Goal: Task Accomplishment & Management: Manage account settings

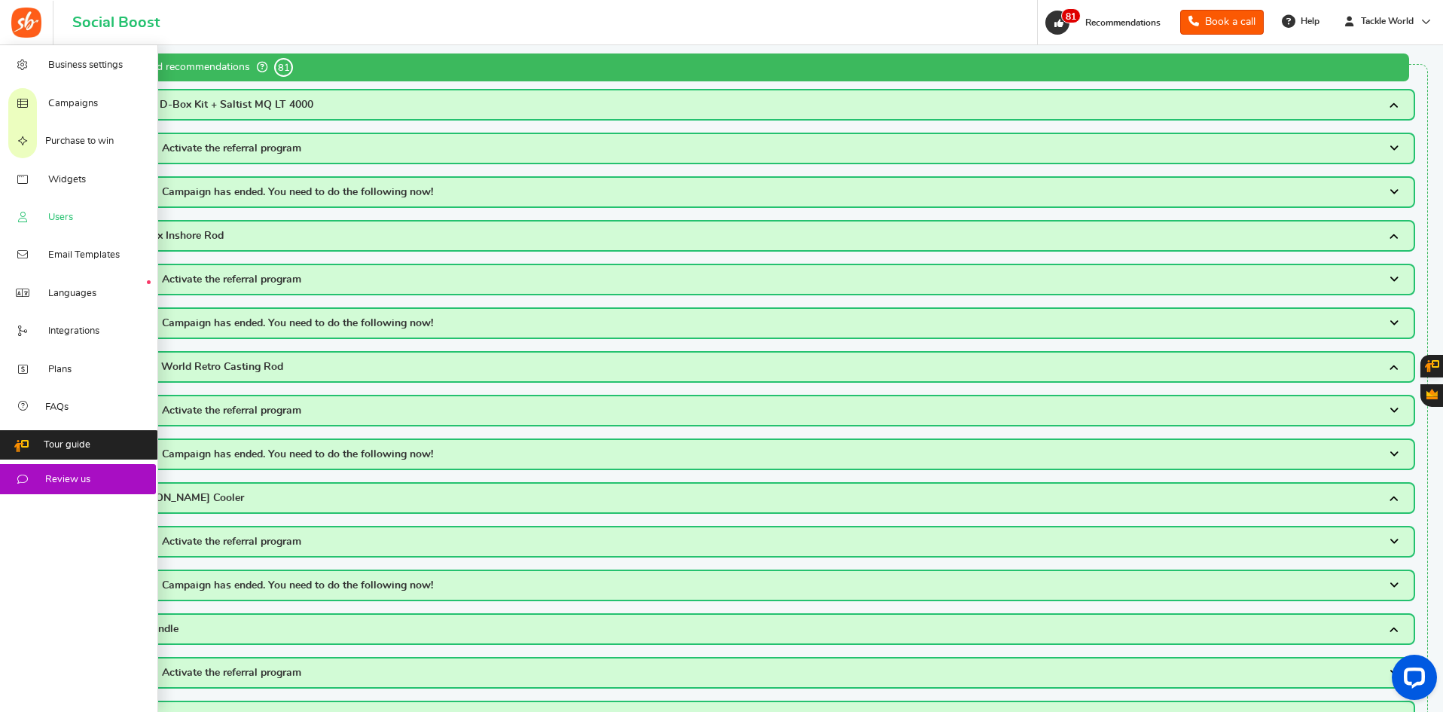
click at [65, 224] on span "Users" at bounding box center [60, 218] width 25 height 14
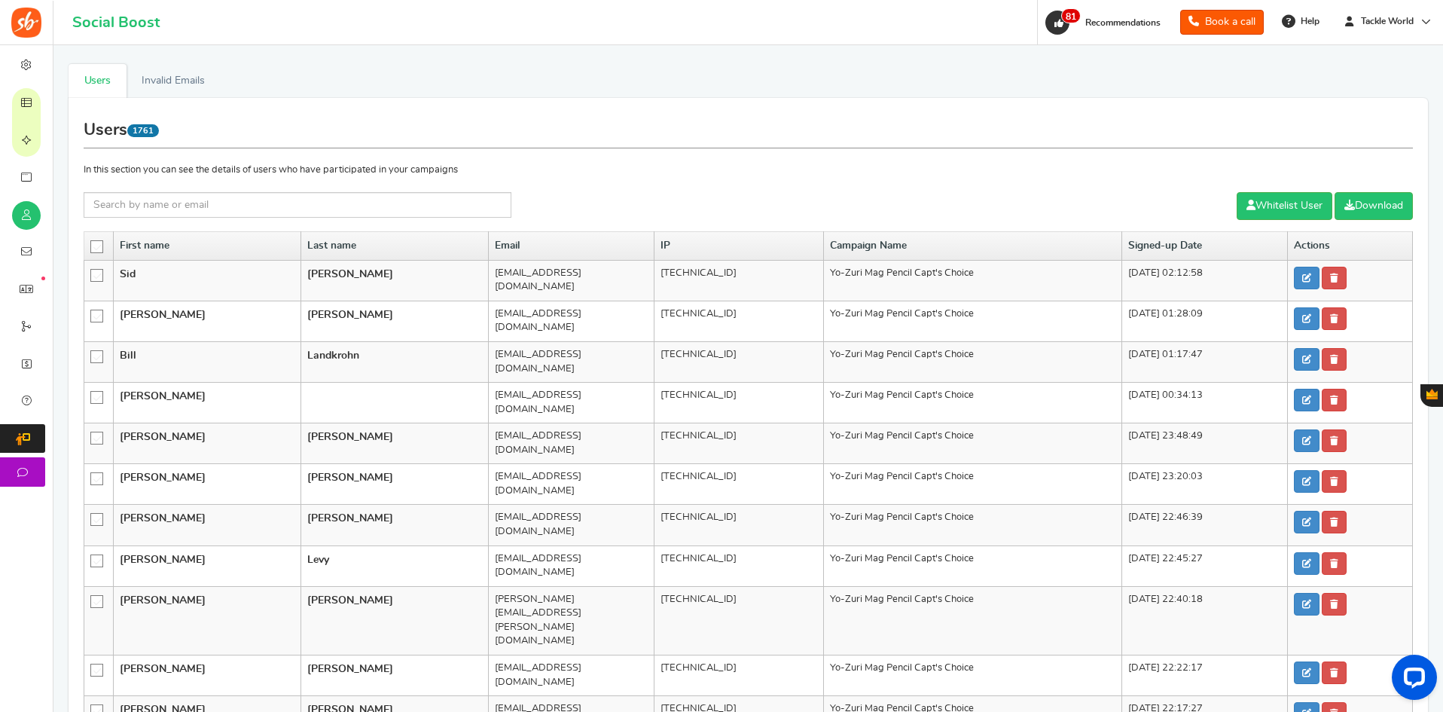
drag, startPoint x: 1064, startPoint y: 273, endPoint x: 1122, endPoint y: 276, distance: 57.3
click at [1122, 276] on td "09/05/2025 02:12:58" at bounding box center [1205, 280] width 166 height 41
copy td "09/05/2025"
drag, startPoint x: 1068, startPoint y: 415, endPoint x: 1113, endPoint y: 411, distance: 45.4
click at [1122, 423] on td "09/04/2025 23:48:49" at bounding box center [1205, 443] width 166 height 41
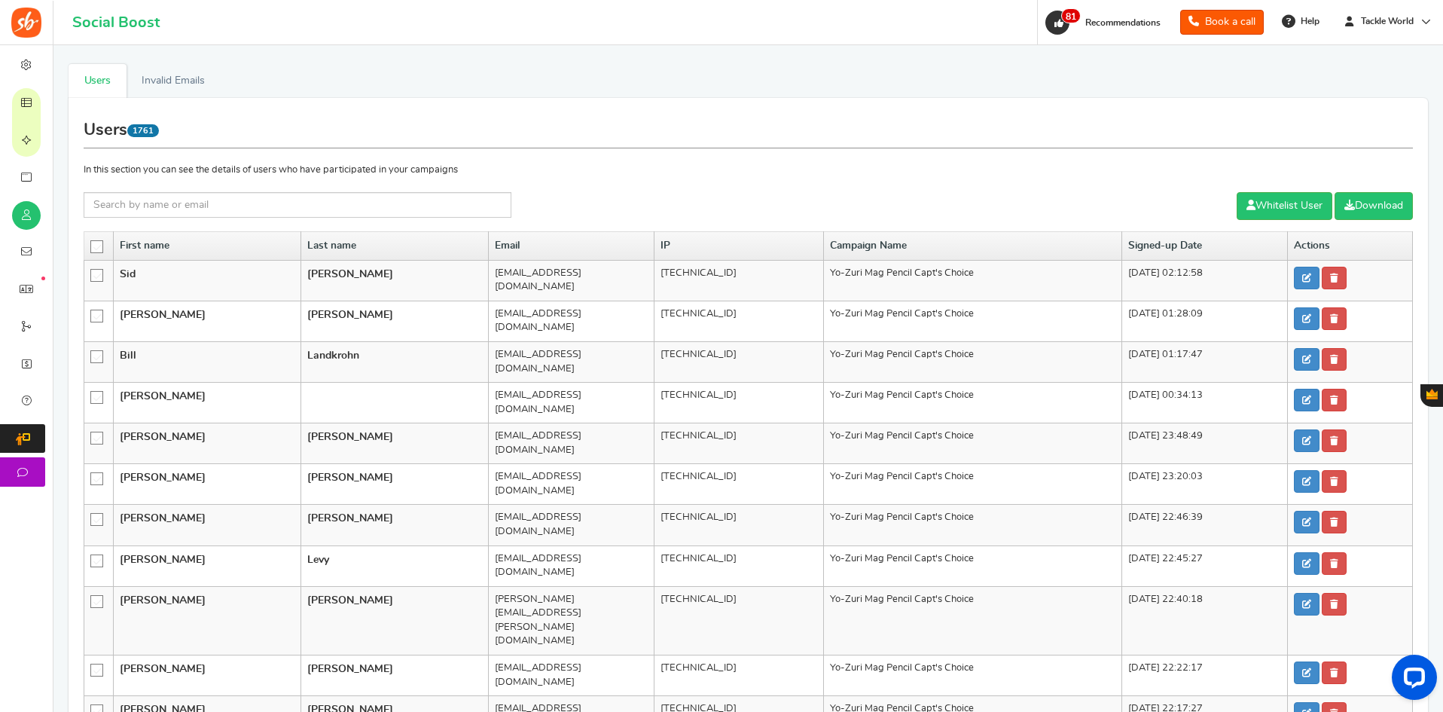
click at [1122, 423] on td "09/04/2025 23:48:49" at bounding box center [1205, 443] width 166 height 41
copy td "09/04/2025"
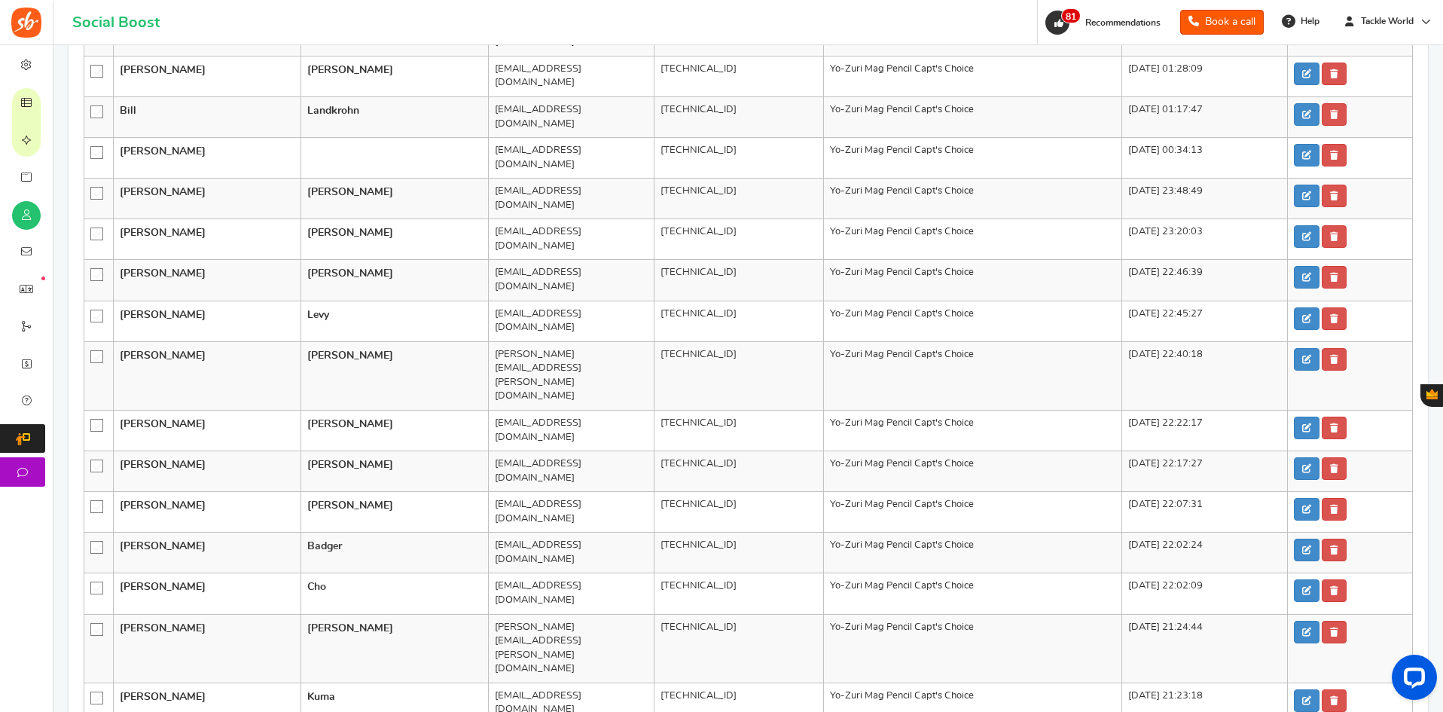
scroll to position [243, 0]
drag, startPoint x: 744, startPoint y: 167, endPoint x: 966, endPoint y: 166, distance: 222.2
click at [966, 180] on td "Yo-Zuri Mag Pencil Capt's Choice" at bounding box center [972, 200] width 298 height 41
copy td "Yo-Zuri Mag Pencil Capt's Choice"
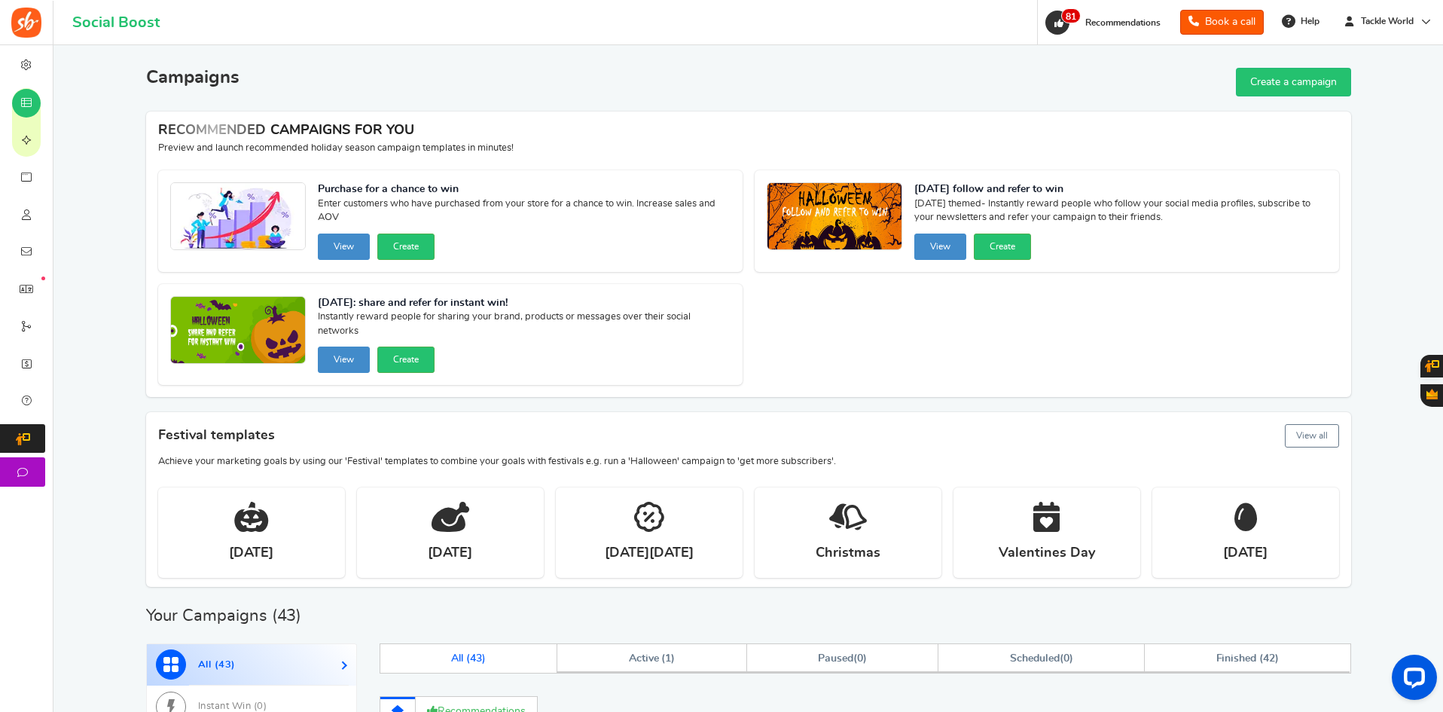
scroll to position [439, 0]
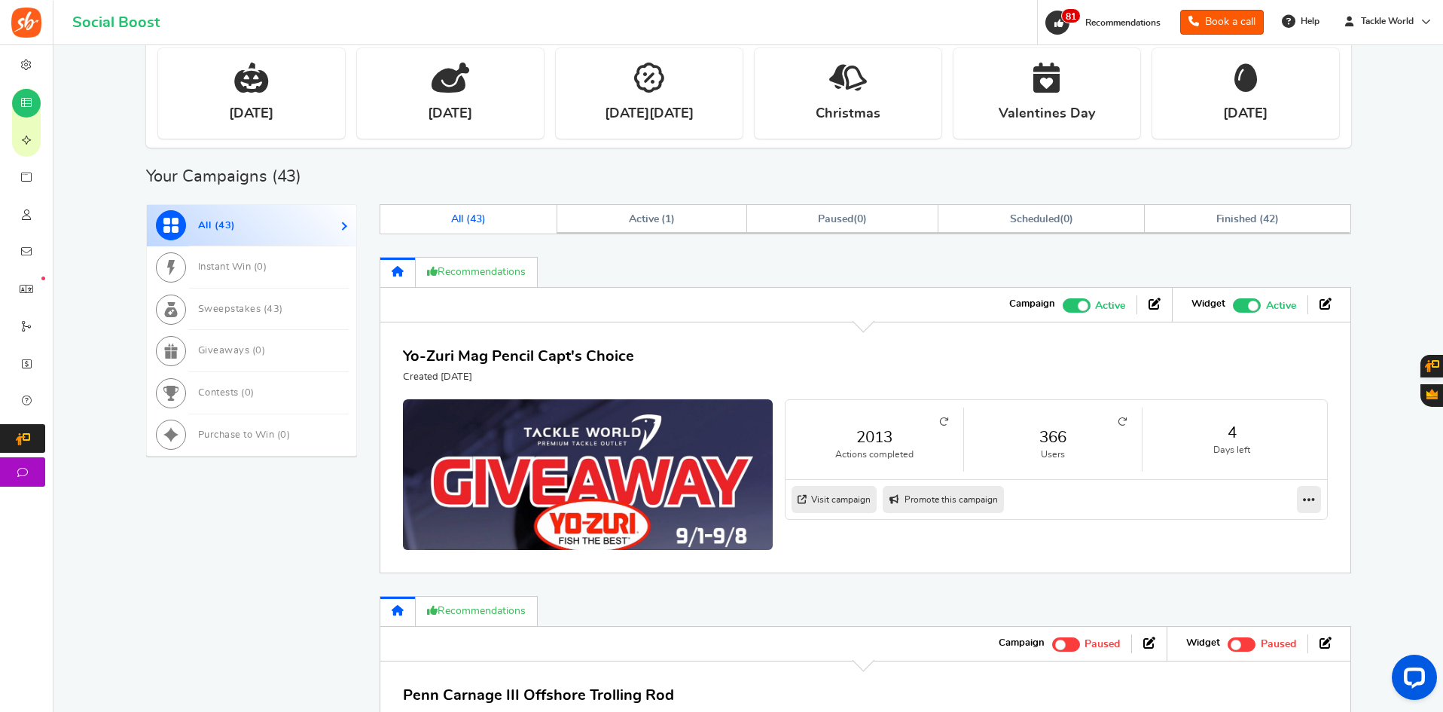
drag, startPoint x: 403, startPoint y: 376, endPoint x: 574, endPoint y: 375, distance: 171.0
click at [574, 375] on p "Created [DATE]" at bounding box center [518, 378] width 231 height 14
click at [789, 353] on div "Yo-Zuri Mag Pencil Capt's Choice Created [DATE]" at bounding box center [865, 364] width 925 height 39
click at [875, 383] on div "Yo-Zuri Mag Pencil Capt's Choice Created [DATE]" at bounding box center [865, 364] width 925 height 39
